Goal: Task Accomplishment & Management: Manage account settings

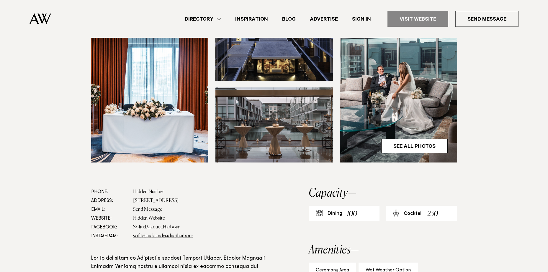
scroll to position [236, 0]
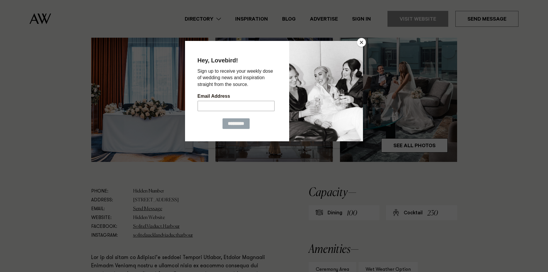
click at [359, 41] on button "Close" at bounding box center [361, 42] width 9 height 9
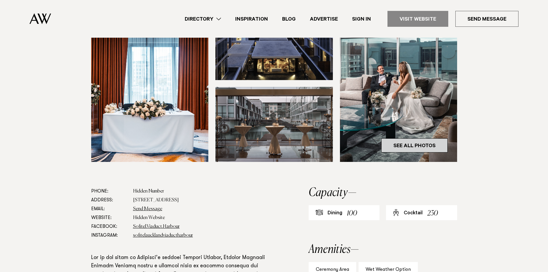
click at [402, 139] on link "See All Photos" at bounding box center [414, 146] width 66 height 14
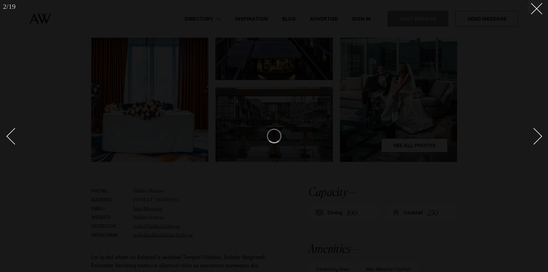
click at [536, 137] on div "Next slide" at bounding box center [533, 136] width 17 height 17
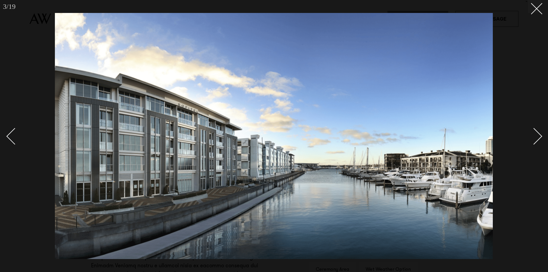
click at [533, 137] on div "Next slide" at bounding box center [533, 136] width 17 height 17
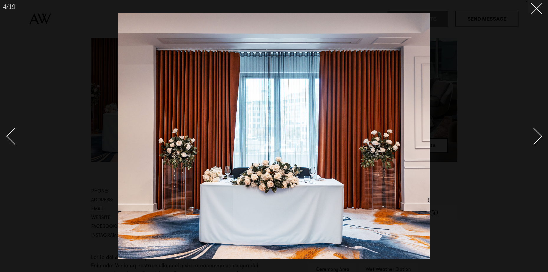
click at [533, 137] on div "Next slide" at bounding box center [533, 136] width 17 height 17
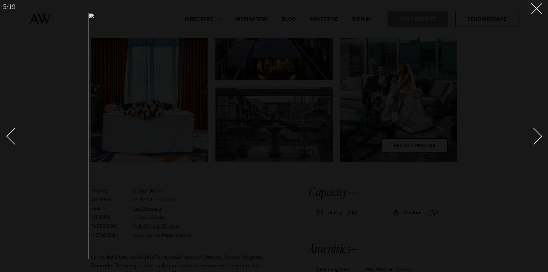
click at [533, 137] on div "Next slide" at bounding box center [533, 136] width 17 height 17
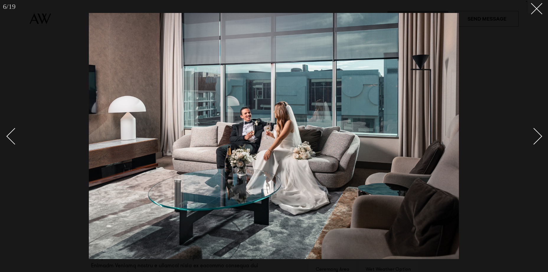
click at [533, 137] on div "Next slide" at bounding box center [533, 136] width 17 height 17
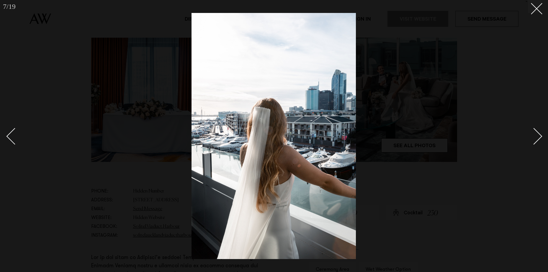
click at [533, 137] on div "Next slide" at bounding box center [533, 136] width 17 height 17
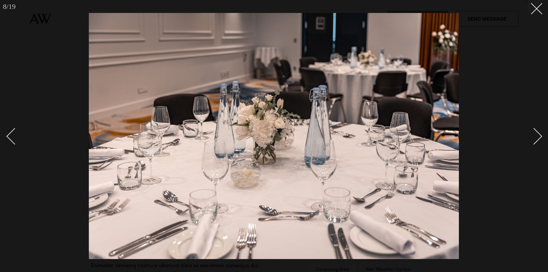
click at [533, 137] on div "Next slide" at bounding box center [533, 136] width 17 height 17
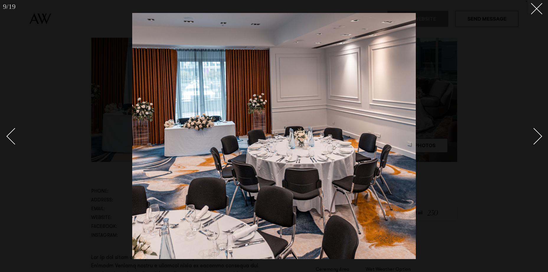
click at [533, 137] on div "Next slide" at bounding box center [533, 136] width 17 height 17
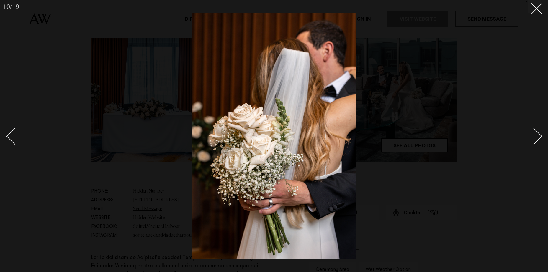
click at [533, 137] on div "Next slide" at bounding box center [533, 136] width 17 height 17
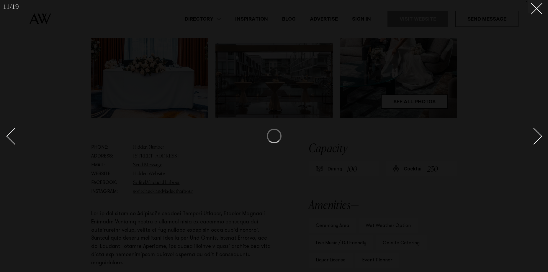
scroll to position [295, 0]
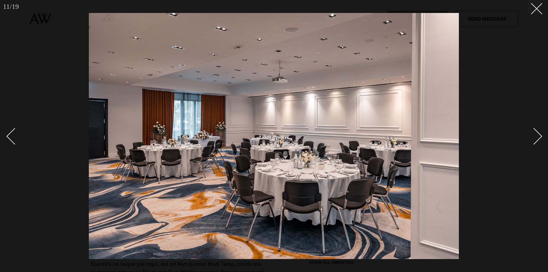
click at [533, 137] on div "Next slide" at bounding box center [533, 136] width 17 height 17
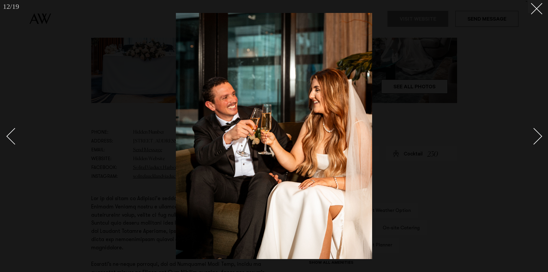
click at [533, 137] on div "Next slide" at bounding box center [533, 136] width 17 height 17
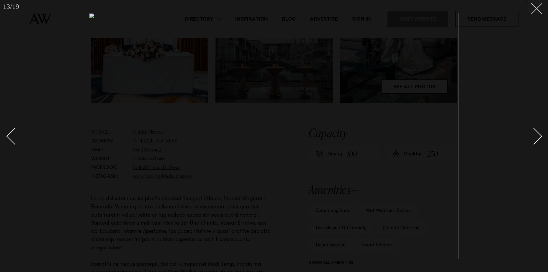
click at [535, 10] on line at bounding box center [536, 8] width 11 height 11
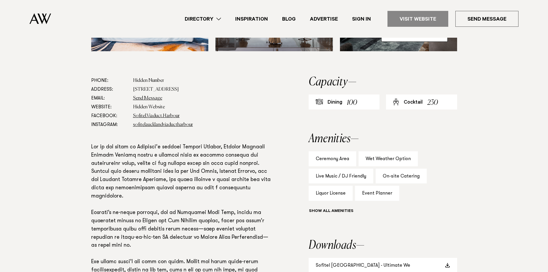
scroll to position [383, 0]
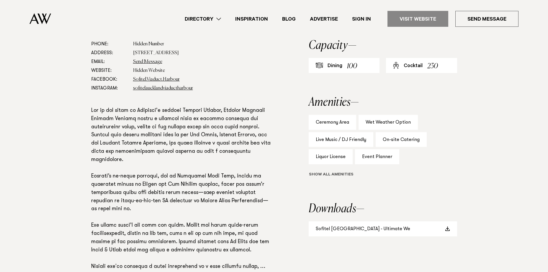
click at [338, 172] on button "Show all" at bounding box center [341, 175] width 67 height 6
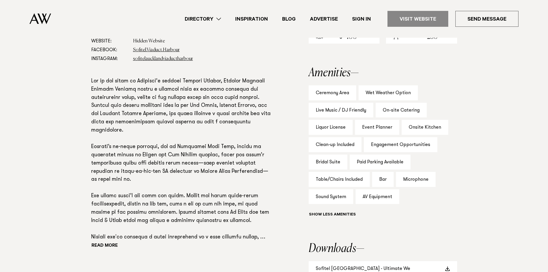
scroll to position [501, 0]
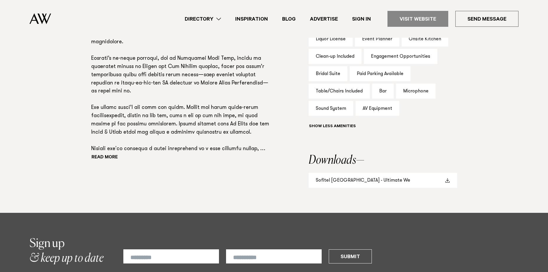
click at [401, 173] on link "Sofitel Auckland - Ultimate We" at bounding box center [382, 180] width 148 height 15
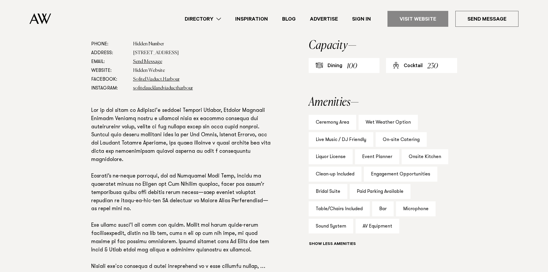
scroll to position [206, 0]
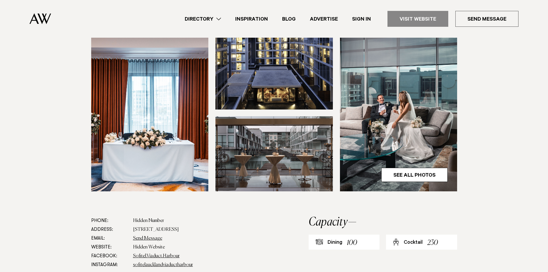
click at [348, 238] on div "100" at bounding box center [352, 243] width 10 height 11
click at [341, 217] on h2 "Capacity" at bounding box center [382, 223] width 148 height 12
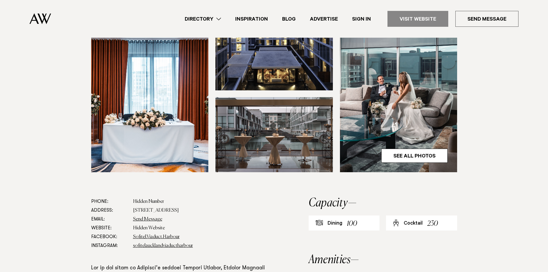
scroll to position [236, 0]
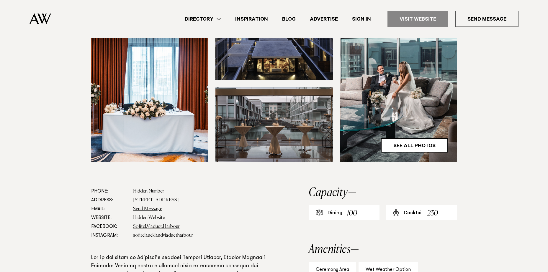
click at [345, 206] on div "Dining 100" at bounding box center [343, 213] width 71 height 15
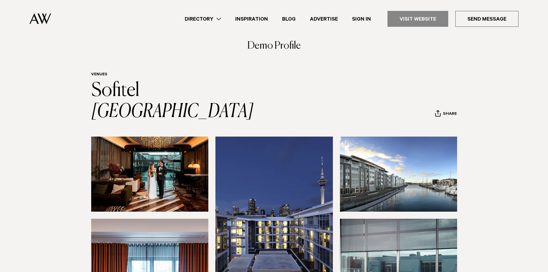
scroll to position [0, 0]
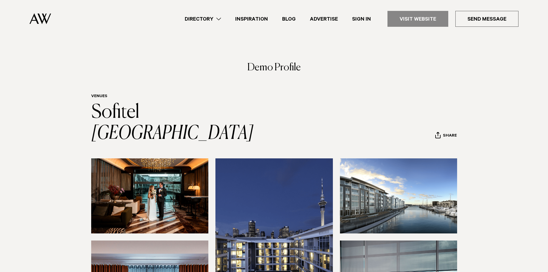
click at [358, 16] on link "Sign In" at bounding box center [361, 19] width 33 height 8
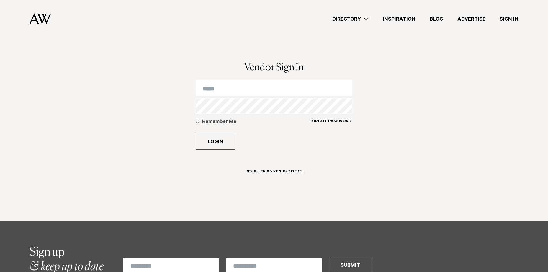
click at [244, 90] on input "email" at bounding box center [273, 88] width 157 height 16
type input "**********"
click at [214, 139] on button "Login" at bounding box center [215, 142] width 40 height 16
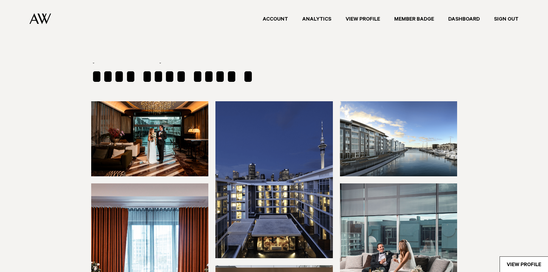
type input "**********"
select select "*"
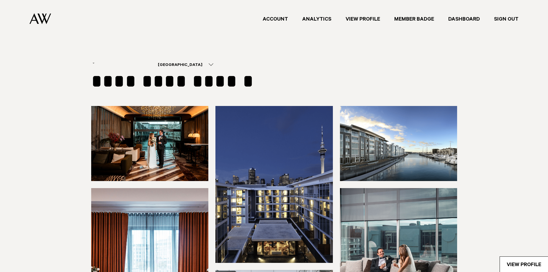
select select "***"
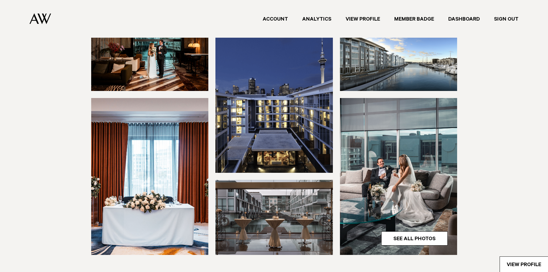
scroll to position [147, 0]
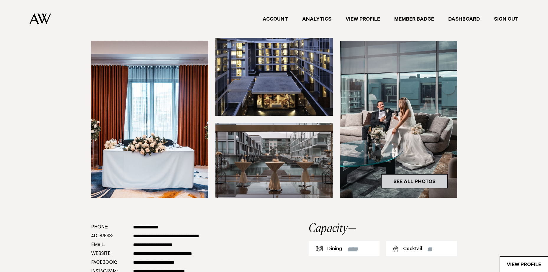
click at [428, 182] on link "See All Photos" at bounding box center [414, 182] width 66 height 14
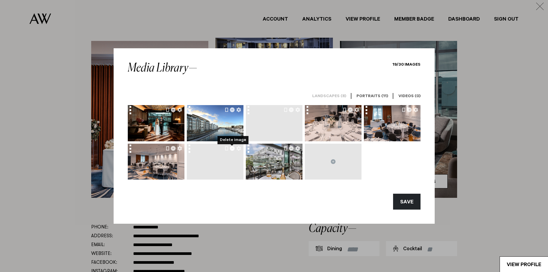
click at [231, 149] on icon "Delete image" at bounding box center [232, 148] width 5 height 5
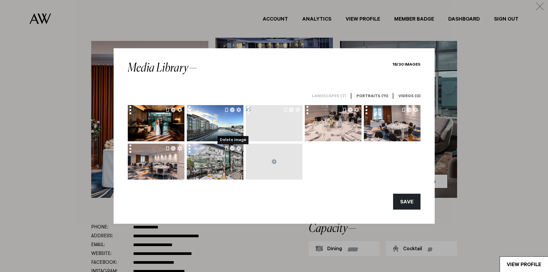
click at [291, 112] on div at bounding box center [292, 109] width 21 height 9
click at [291, 110] on icon "Delete image" at bounding box center [291, 110] width 5 height 5
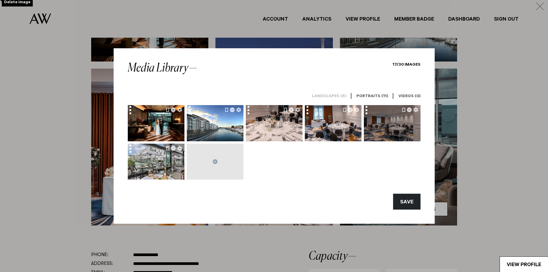
scroll to position [118, 0]
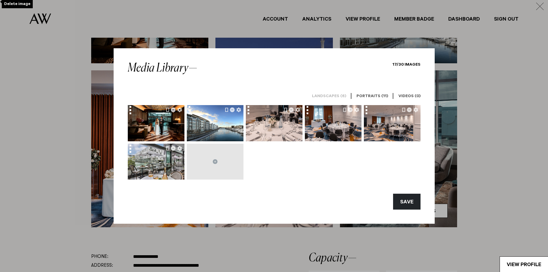
click at [378, 95] on h6 "Portraits (11)" at bounding box center [372, 97] width 32 height 6
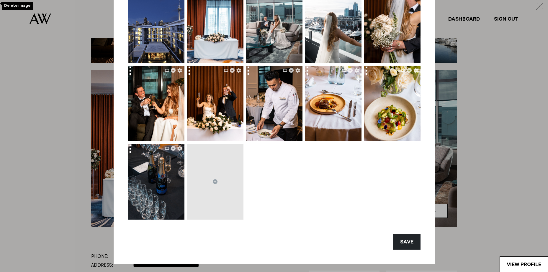
scroll to position [236, 0]
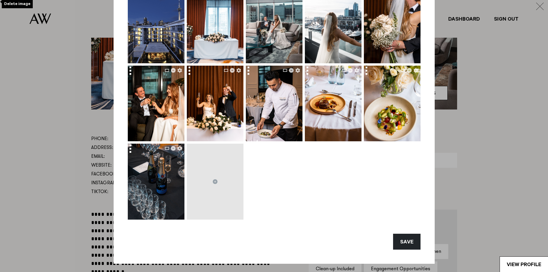
click at [398, 242] on button "SAVE" at bounding box center [406, 242] width 27 height 16
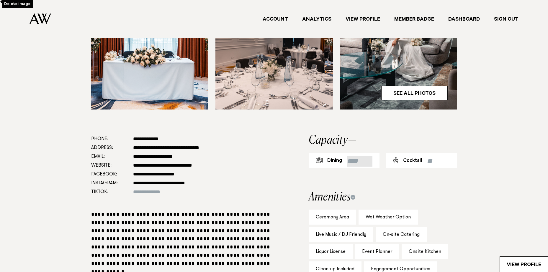
click at [370, 163] on input "**" at bounding box center [359, 161] width 26 height 11
click at [370, 158] on input "***" at bounding box center [359, 161] width 26 height 11
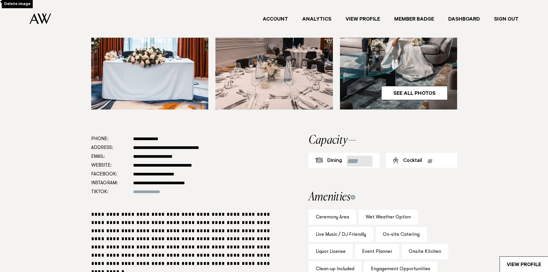
click at [370, 158] on input "***" at bounding box center [359, 161] width 26 height 11
click at [370, 164] on input "***" at bounding box center [359, 161] width 26 height 11
type input "***"
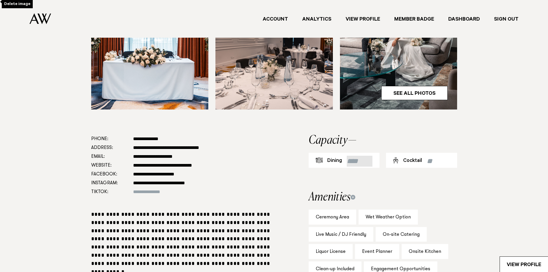
click at [370, 164] on input "***" at bounding box center [359, 161] width 26 height 11
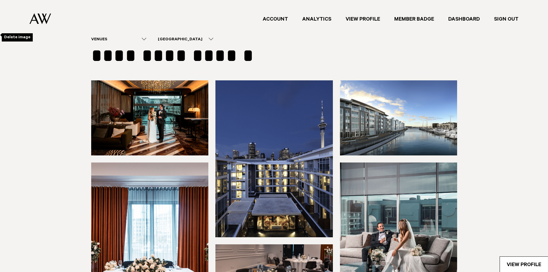
scroll to position [0, 0]
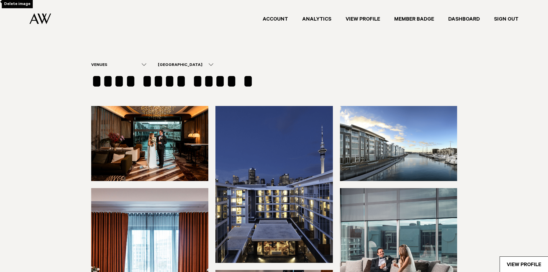
click at [363, 17] on link "View Profile" at bounding box center [362, 19] width 49 height 8
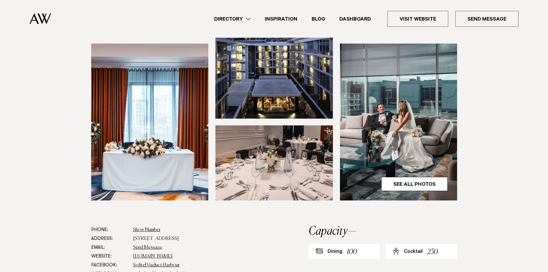
scroll to position [295, 0]
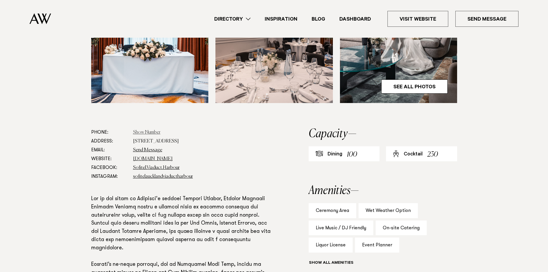
click at [154, 130] on link "Show Number" at bounding box center [146, 132] width 27 height 5
click at [150, 130] on link "+64 9 909 9000" at bounding box center [154, 132] width 43 height 5
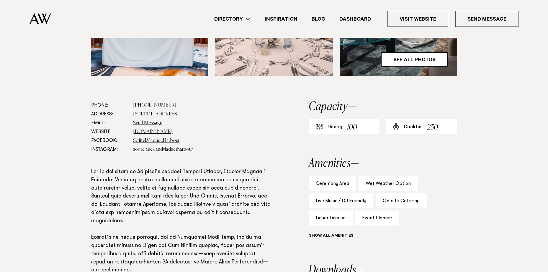
scroll to position [324, 0]
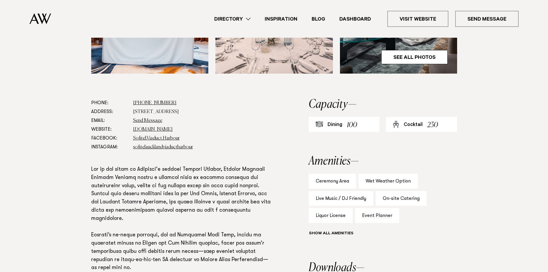
click at [413, 122] on div "Cocktail" at bounding box center [412, 125] width 19 height 7
drag, startPoint x: 413, startPoint y: 104, endPoint x: 416, endPoint y: 100, distance: 5.0
click at [416, 117] on div "Cocktail 230" at bounding box center [421, 124] width 71 height 15
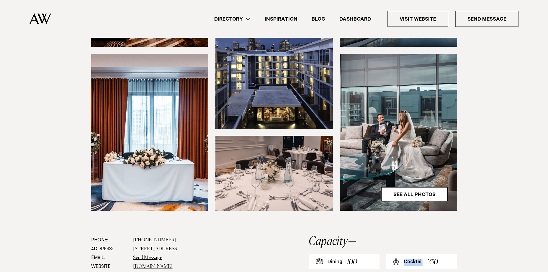
scroll to position [265, 0]
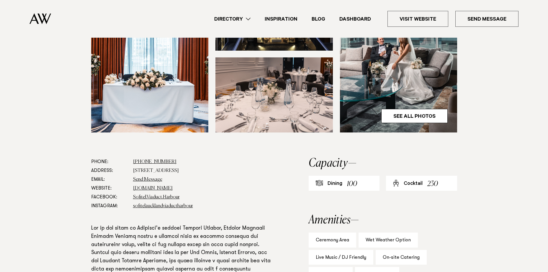
click at [328, 158] on h2 "Capacity" at bounding box center [382, 164] width 148 height 12
click at [418, 181] on div "Cocktail" at bounding box center [412, 184] width 19 height 7
click at [415, 181] on div "Cocktail" at bounding box center [412, 184] width 19 height 7
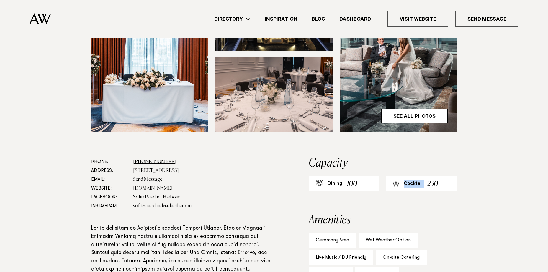
drag, startPoint x: 415, startPoint y: 161, endPoint x: 402, endPoint y: 162, distance: 13.6
click at [402, 176] on div "Cocktail 230" at bounding box center [421, 183] width 71 height 15
drag, startPoint x: 440, startPoint y: 160, endPoint x: 445, endPoint y: 160, distance: 5.0
click at [441, 176] on div "Cocktail 230" at bounding box center [421, 183] width 71 height 15
click at [450, 176] on div "Cocktail 230" at bounding box center [421, 183] width 71 height 15
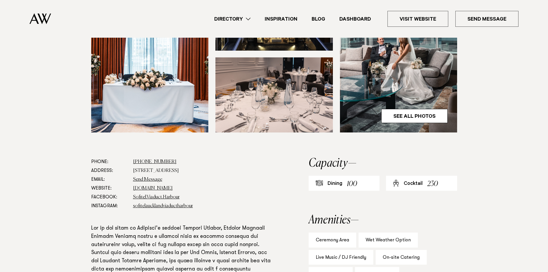
click at [450, 176] on div "Cocktail 230" at bounding box center [421, 183] width 71 height 15
click at [452, 176] on div "Cocktail 230" at bounding box center [421, 183] width 71 height 15
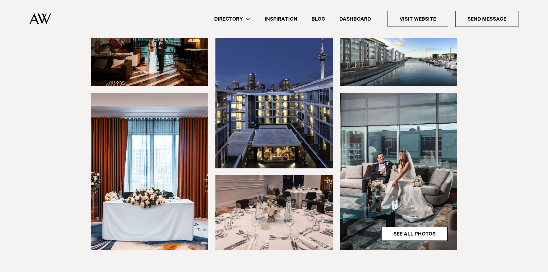
scroll to position [0, 0]
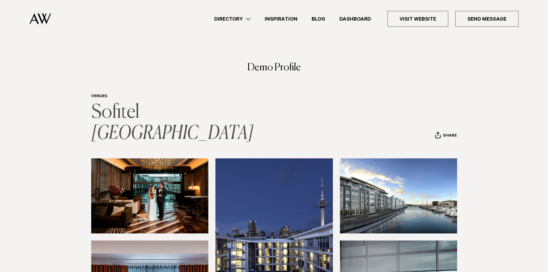
click at [135, 109] on link "Sofitel [GEOGRAPHIC_DATA]" at bounding box center [172, 123] width 162 height 40
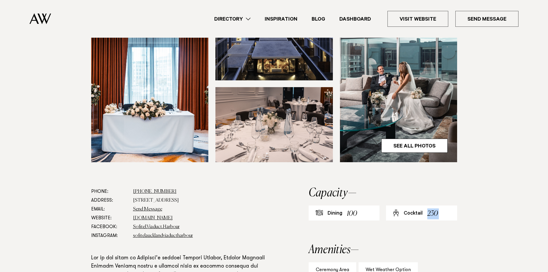
scroll to position [236, 0]
click at [415, 139] on link "See All Photos" at bounding box center [414, 146] width 66 height 14
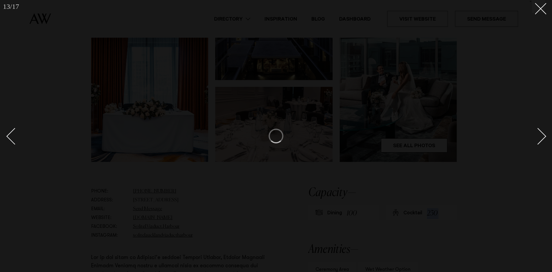
click at [424, 126] on div at bounding box center [276, 136] width 552 height 272
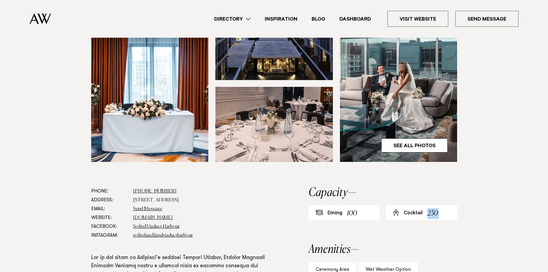
click at [424, 139] on link "See All Photos" at bounding box center [414, 146] width 66 height 14
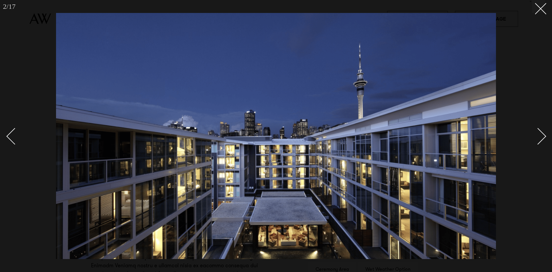
click at [538, 137] on div "Next slide" at bounding box center [538, 136] width 17 height 17
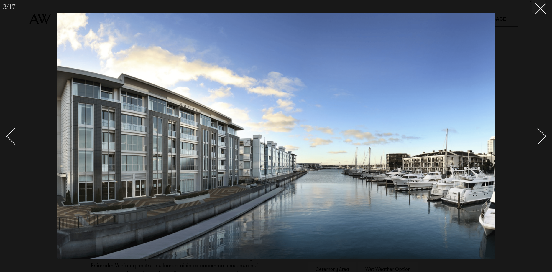
click at [538, 137] on div "Next slide" at bounding box center [538, 136] width 17 height 17
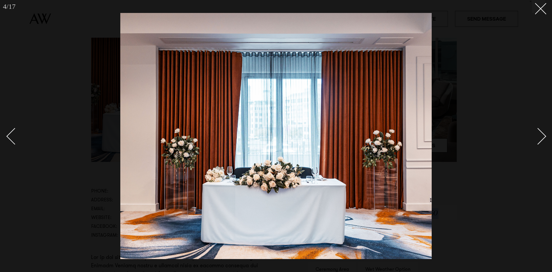
click at [538, 137] on div "Next slide" at bounding box center [538, 136] width 17 height 17
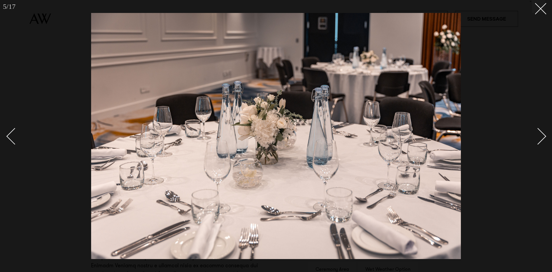
click at [538, 137] on div "Next slide" at bounding box center [538, 136] width 17 height 17
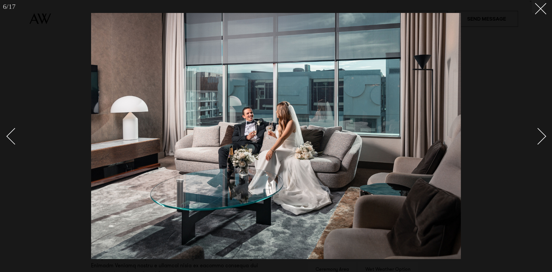
click at [538, 137] on div "Next slide" at bounding box center [538, 136] width 17 height 17
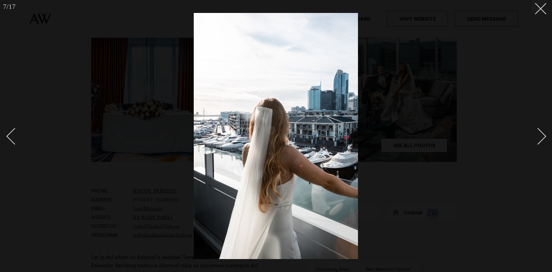
click at [538, 137] on div "Next slide" at bounding box center [538, 136] width 17 height 17
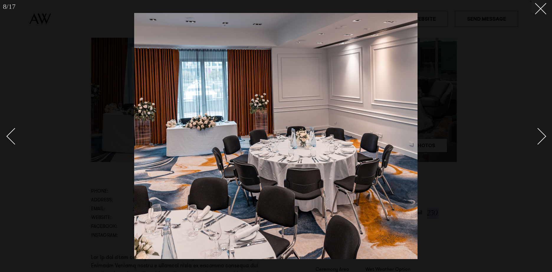
click at [538, 137] on div "Next slide" at bounding box center [538, 136] width 17 height 17
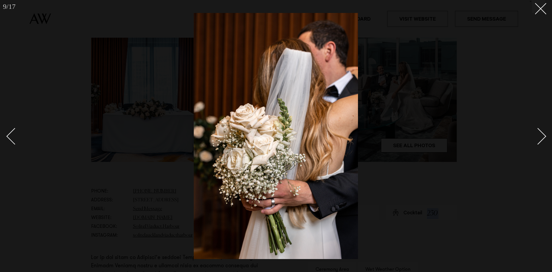
click at [538, 137] on div "Next slide" at bounding box center [538, 136] width 17 height 17
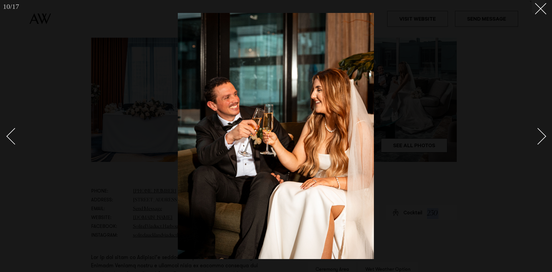
click at [538, 137] on div "Next slide" at bounding box center [538, 136] width 17 height 17
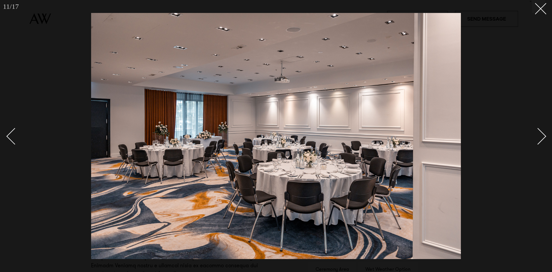
click at [538, 137] on div "Next slide" at bounding box center [538, 136] width 17 height 17
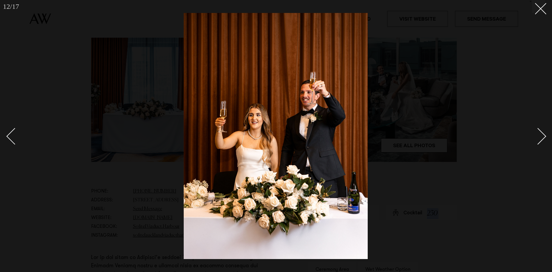
click at [538, 137] on div "Next slide" at bounding box center [538, 136] width 17 height 17
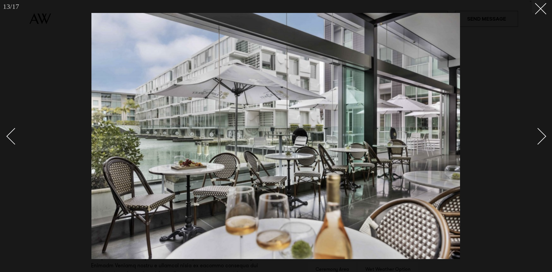
click at [538, 137] on div "Next slide" at bounding box center [538, 136] width 17 height 17
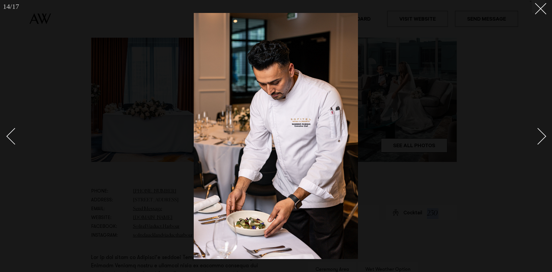
click at [538, 137] on div "Next slide" at bounding box center [538, 136] width 17 height 17
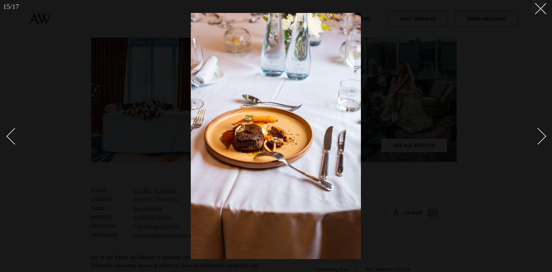
click at [538, 137] on div "Next slide" at bounding box center [538, 136] width 17 height 17
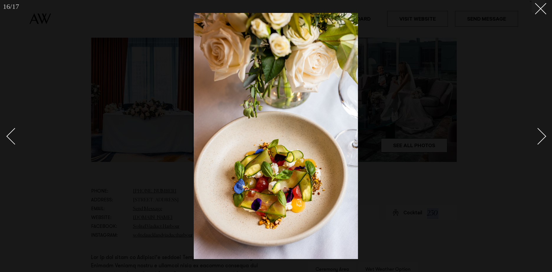
click at [538, 137] on div "Next slide" at bounding box center [538, 136] width 17 height 17
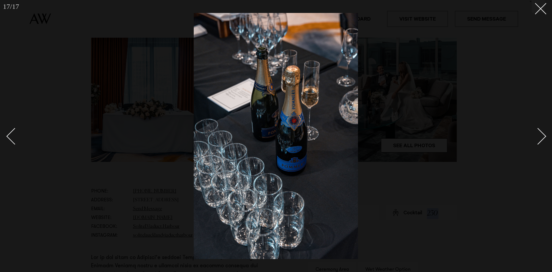
click at [539, 137] on div "Next slide" at bounding box center [538, 136] width 17 height 17
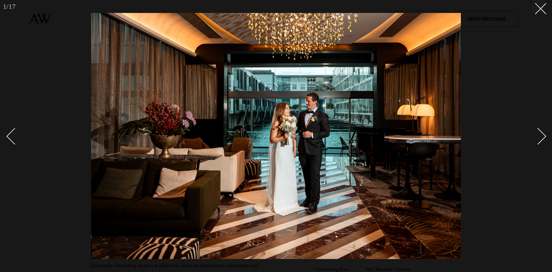
click at [543, 131] on link at bounding box center [534, 135] width 21 height 29
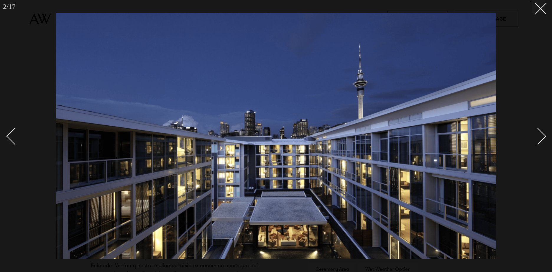
click at [543, 131] on link at bounding box center [534, 135] width 21 height 29
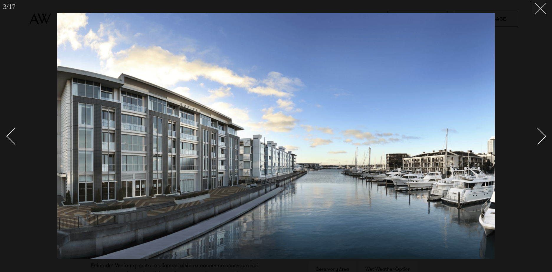
click at [541, 10] on line at bounding box center [540, 8] width 11 height 11
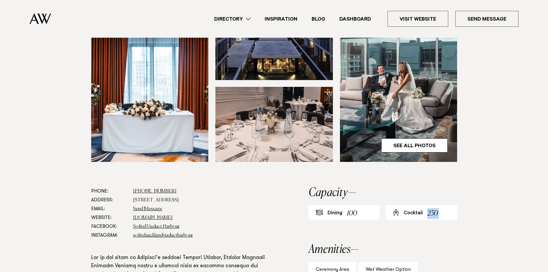
click at [429, 208] on div "230" at bounding box center [432, 213] width 11 height 11
click at [422, 139] on link "See All Photos" at bounding box center [414, 146] width 66 height 14
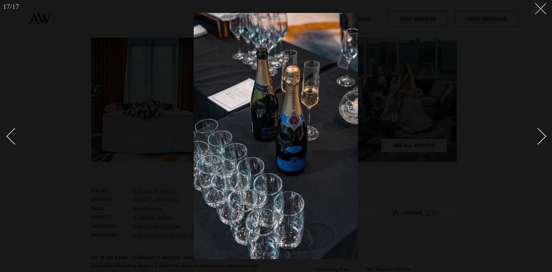
click at [538, 11] on line at bounding box center [540, 8] width 11 height 11
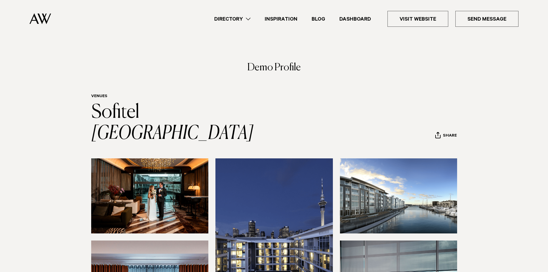
click at [346, 21] on link "Dashboard" at bounding box center [355, 19] width 46 height 8
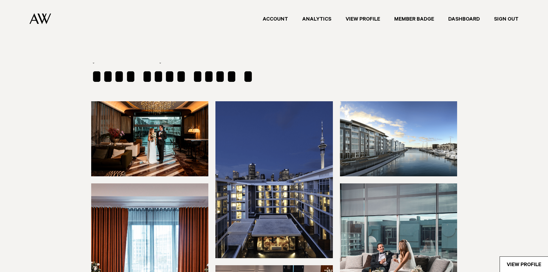
type input "**********"
select select "*"
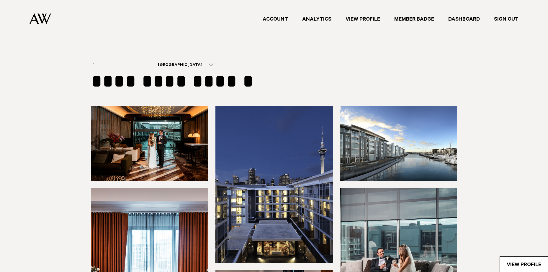
select select "***"
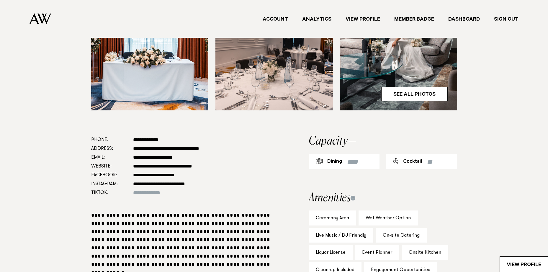
scroll to position [236, 0]
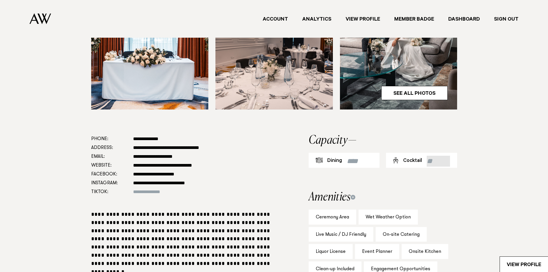
click at [447, 164] on input "***" at bounding box center [437, 161] width 23 height 11
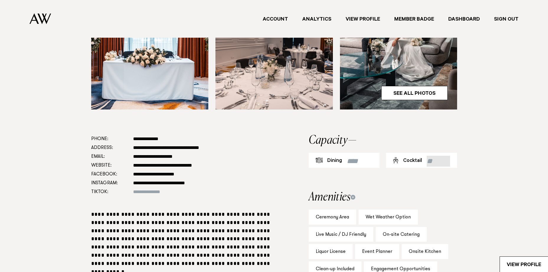
click at [447, 164] on input "***" at bounding box center [437, 161] width 23 height 11
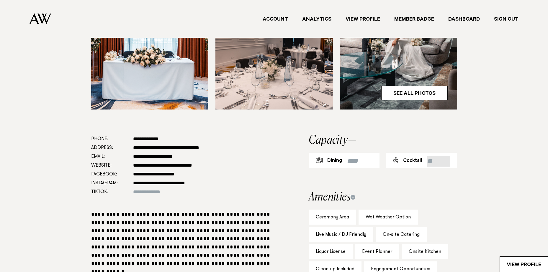
click at [447, 164] on input "***" at bounding box center [437, 161] width 23 height 11
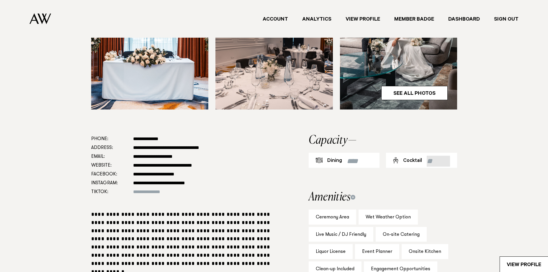
click at [447, 164] on input "***" at bounding box center [437, 161] width 23 height 11
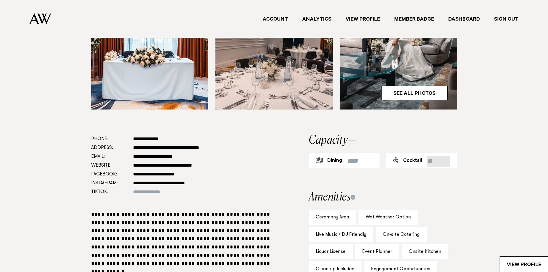
click at [447, 164] on input "***" at bounding box center [437, 161] width 23 height 11
drag, startPoint x: 436, startPoint y: 161, endPoint x: 394, endPoint y: 159, distance: 42.5
click at [394, 160] on div "Cocktail ***" at bounding box center [421, 160] width 71 height 15
type input "***"
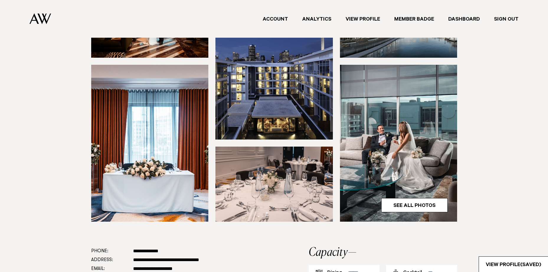
scroll to position [118, 0]
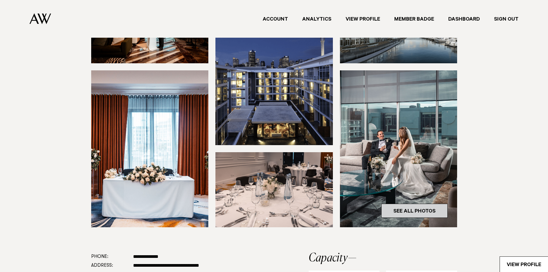
click at [412, 207] on link "See All Photos" at bounding box center [414, 211] width 66 height 14
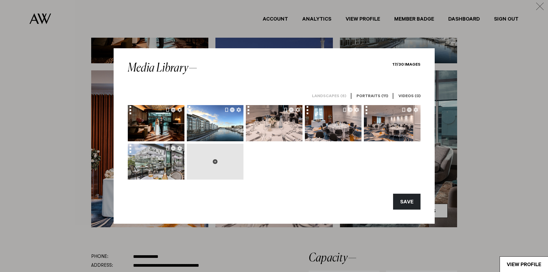
click at [215, 161] on icon at bounding box center [215, 162] width 5 height 5
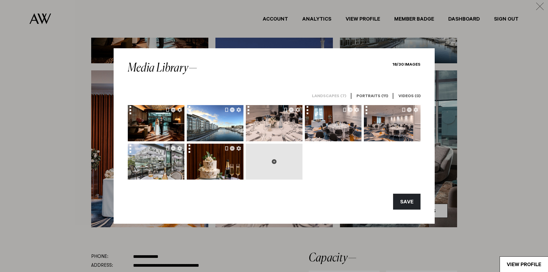
click at [275, 162] on icon at bounding box center [274, 162] width 5 height 5
type input "**********"
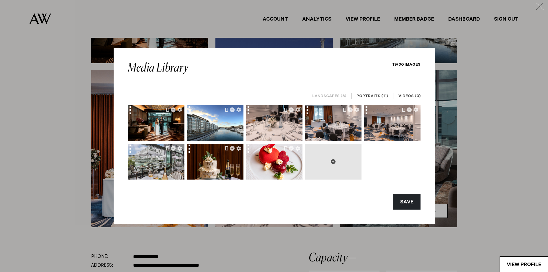
click at [332, 162] on icon at bounding box center [333, 162] width 5 height 5
click at [413, 205] on button "SAVE" at bounding box center [406, 202] width 27 height 16
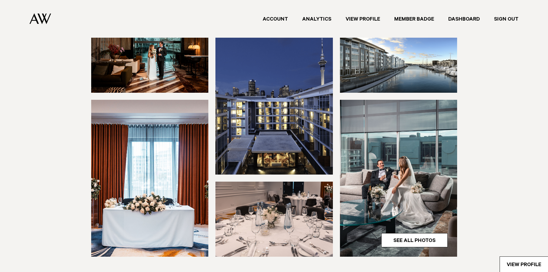
scroll to position [147, 0]
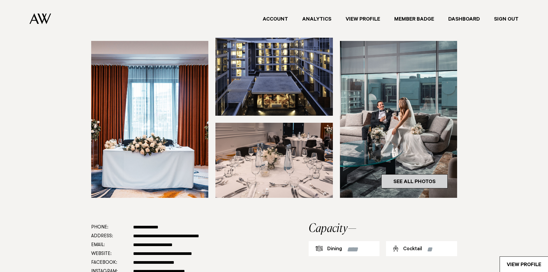
click at [407, 180] on link "See All Photos" at bounding box center [414, 182] width 66 height 14
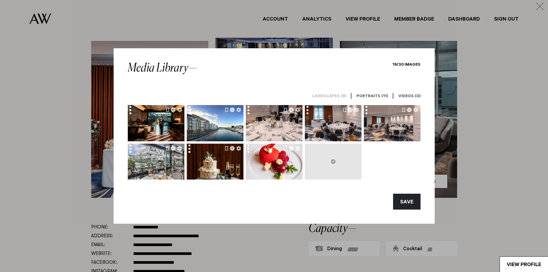
click at [379, 96] on h6 "Portraits (11)" at bounding box center [372, 97] width 32 height 6
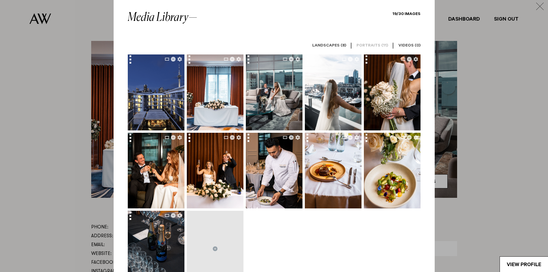
scroll to position [0, 0]
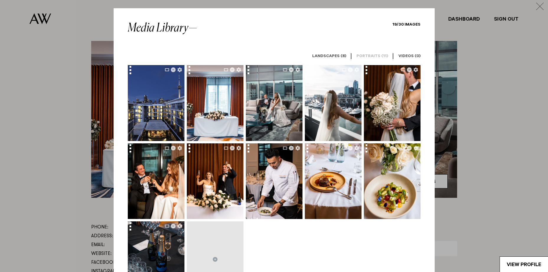
click at [340, 57] on h6 "Landscapes (8)" at bounding box center [329, 57] width 34 height 6
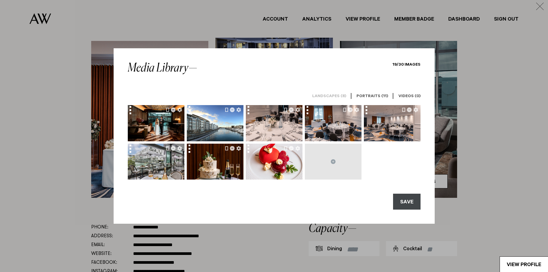
click at [406, 204] on button "SAVE" at bounding box center [406, 202] width 27 height 16
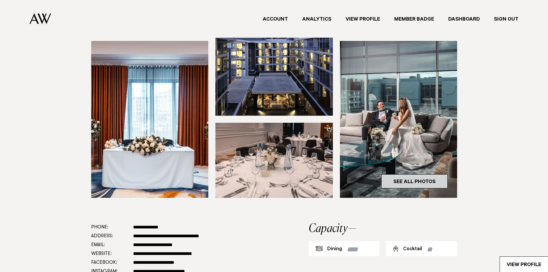
click at [418, 180] on link "See All Photos" at bounding box center [414, 182] width 66 height 14
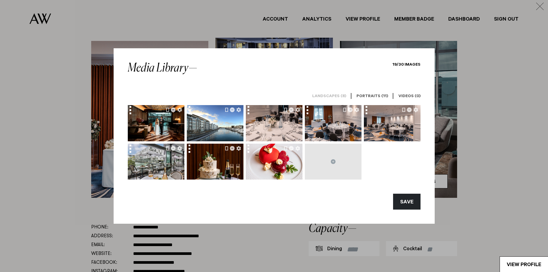
click at [374, 94] on link "Portraits (11)" at bounding box center [371, 96] width 41 height 17
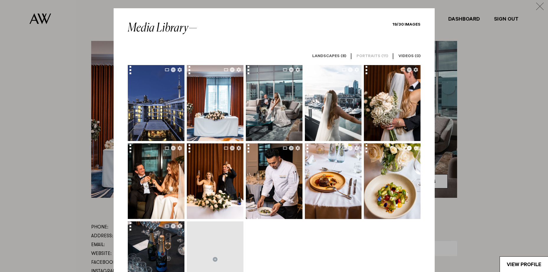
scroll to position [118, 0]
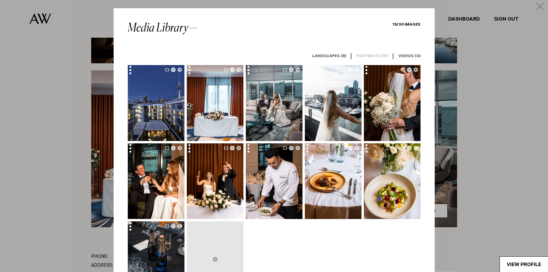
click at [341, 55] on h6 "Landscapes (8)" at bounding box center [329, 57] width 34 height 6
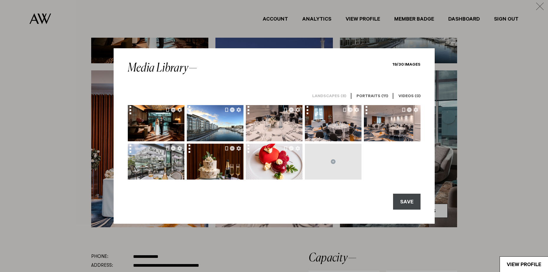
click at [413, 204] on button "SAVE" at bounding box center [406, 202] width 27 height 16
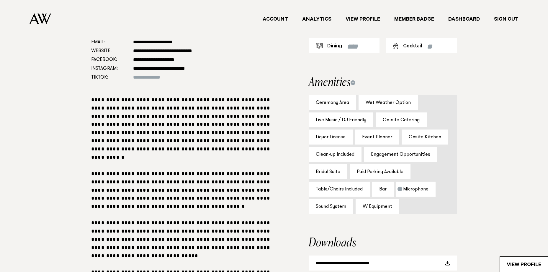
scroll to position [295, 0]
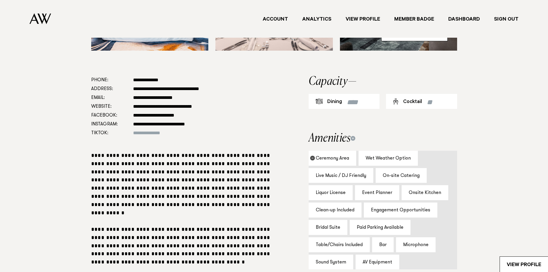
click at [310, 158] on icon "button" at bounding box center [312, 158] width 5 height 5
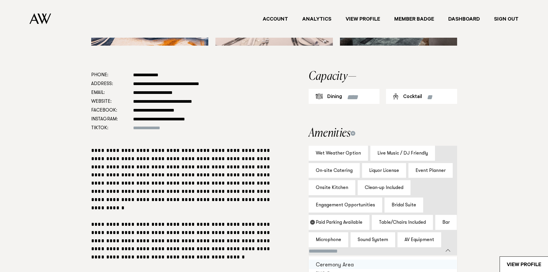
click at [314, 222] on icon "button" at bounding box center [312, 222] width 5 height 5
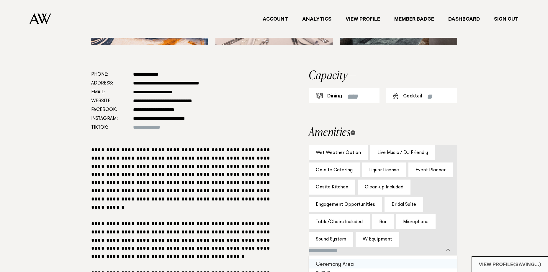
click at [355, 134] on icon at bounding box center [352, 133] width 5 height 5
click at [355, 135] on icon at bounding box center [352, 133] width 5 height 5
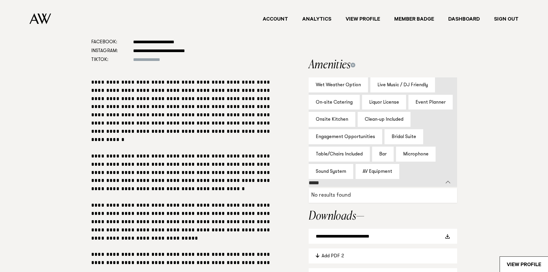
scroll to position [418, 0]
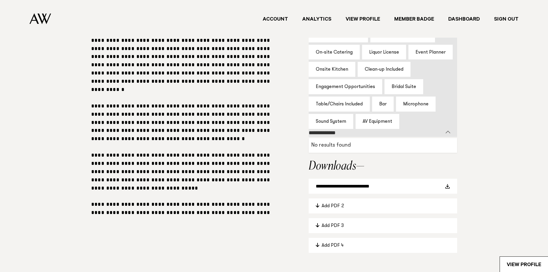
type input "**********"
click at [394, 162] on h2 "Downloads" at bounding box center [382, 167] width 148 height 12
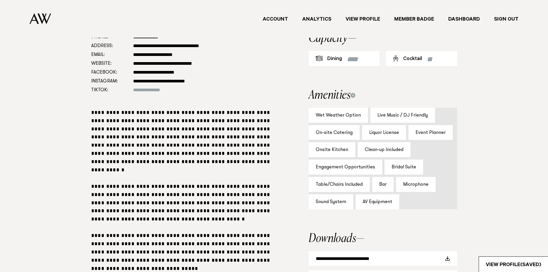
scroll to position [330, 0]
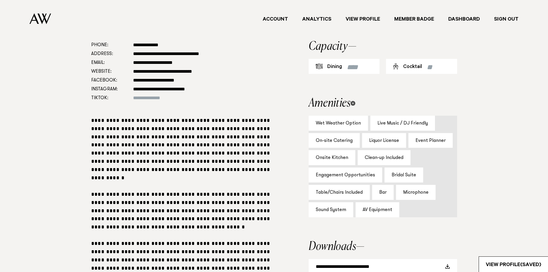
click at [355, 101] on icon at bounding box center [352, 103] width 5 height 5
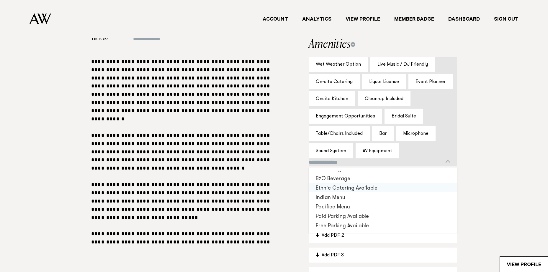
scroll to position [21, 0]
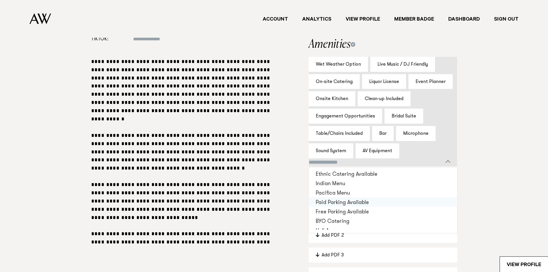
click at [365, 204] on div "Paid Parking Available" at bounding box center [383, 202] width 148 height 9
select select
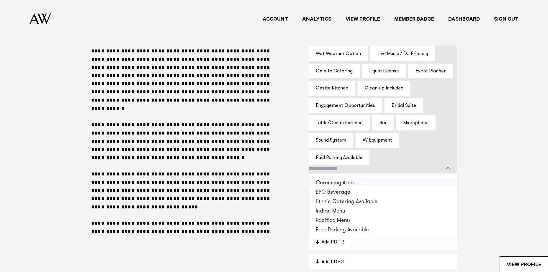
scroll to position [389, 0]
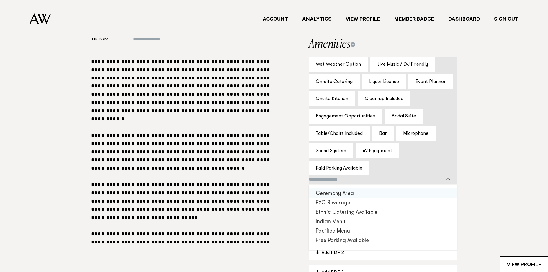
click at [503, 161] on section "**********" at bounding box center [274, 141] width 538 height 318
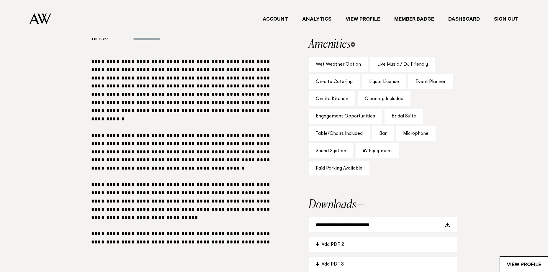
click at [355, 44] on icon at bounding box center [352, 44] width 5 height 5
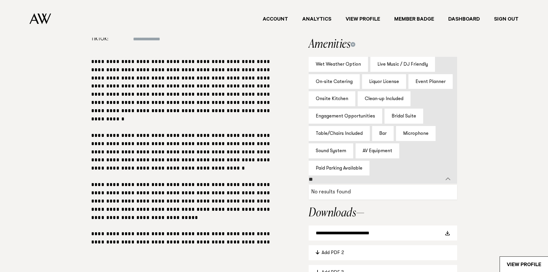
type input "*"
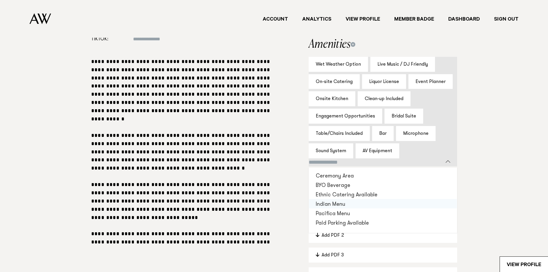
click at [334, 198] on div "Ethnic Catering Available" at bounding box center [383, 194] width 148 height 9
select select
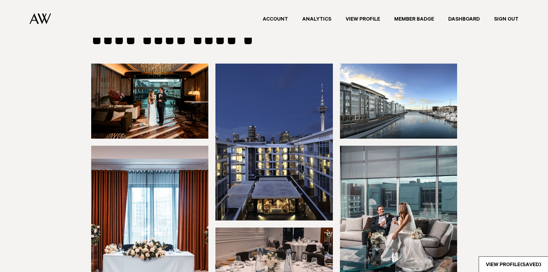
scroll to position [0, 0]
